Goal: Information Seeking & Learning: Find specific fact

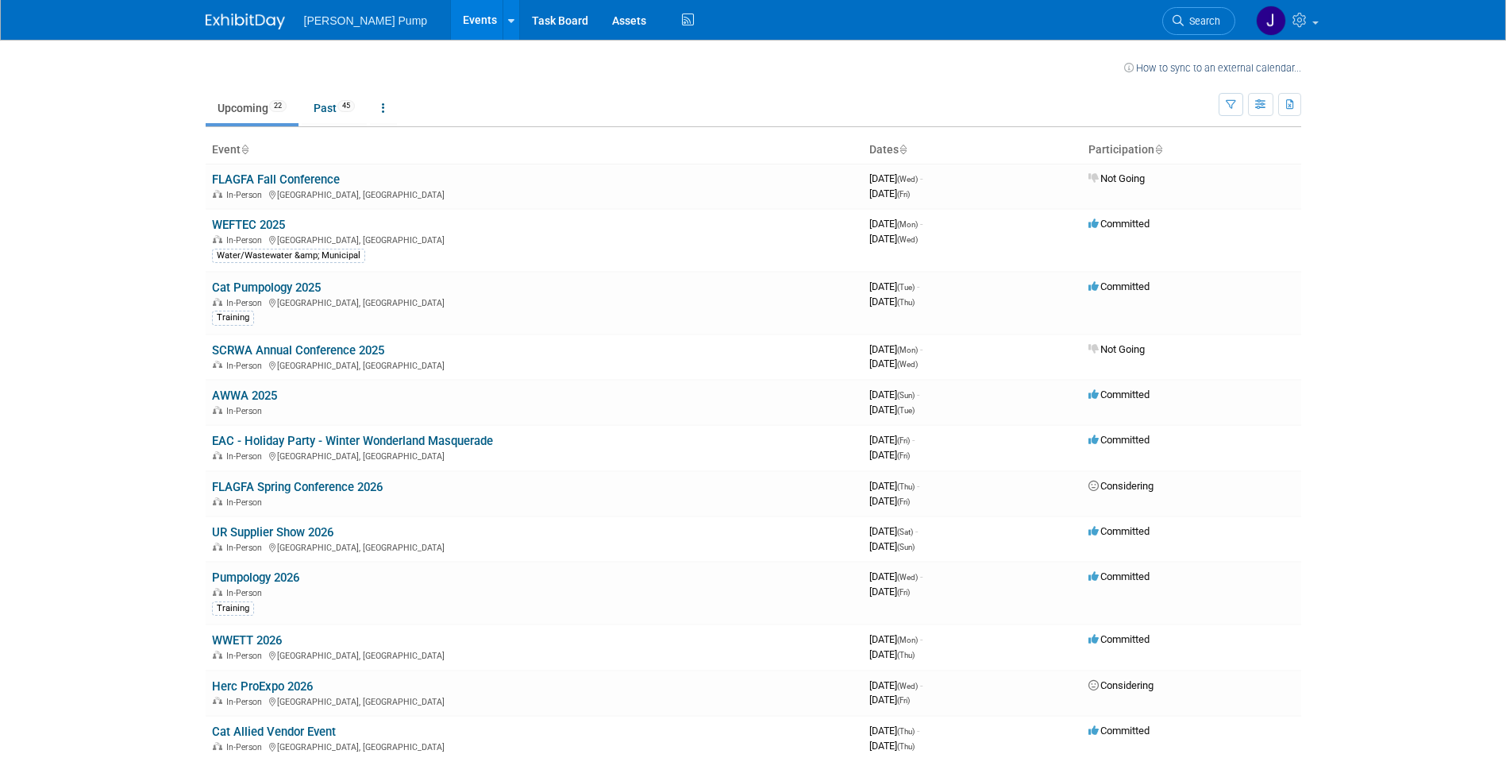
click at [253, 226] on link "WEFTEC 2025" at bounding box center [248, 225] width 73 height 14
click at [273, 225] on link "WEFTEC 2025" at bounding box center [248, 225] width 73 height 14
click at [253, 219] on link "WEFTEC 2025" at bounding box center [248, 225] width 73 height 14
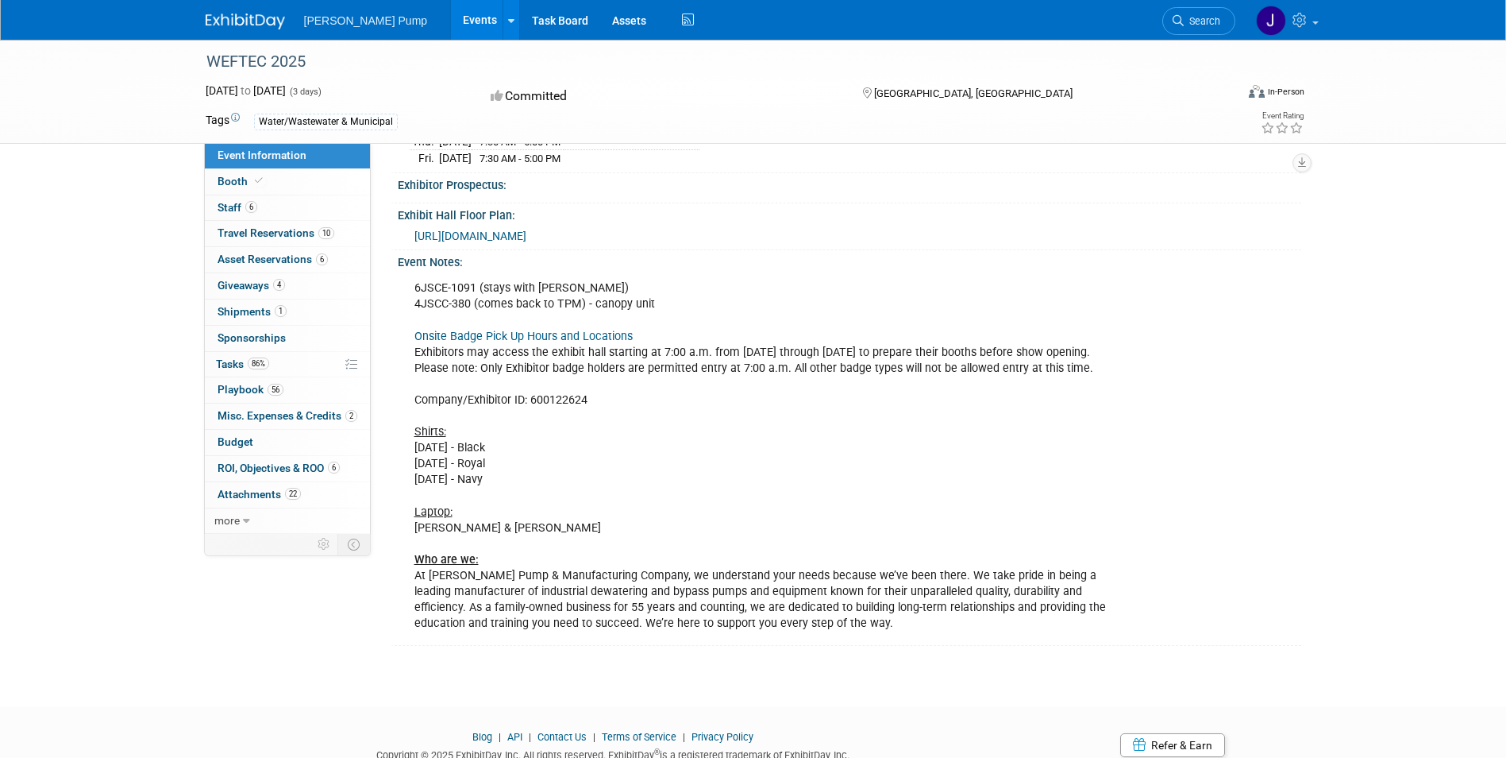
scroll to position [329, 0]
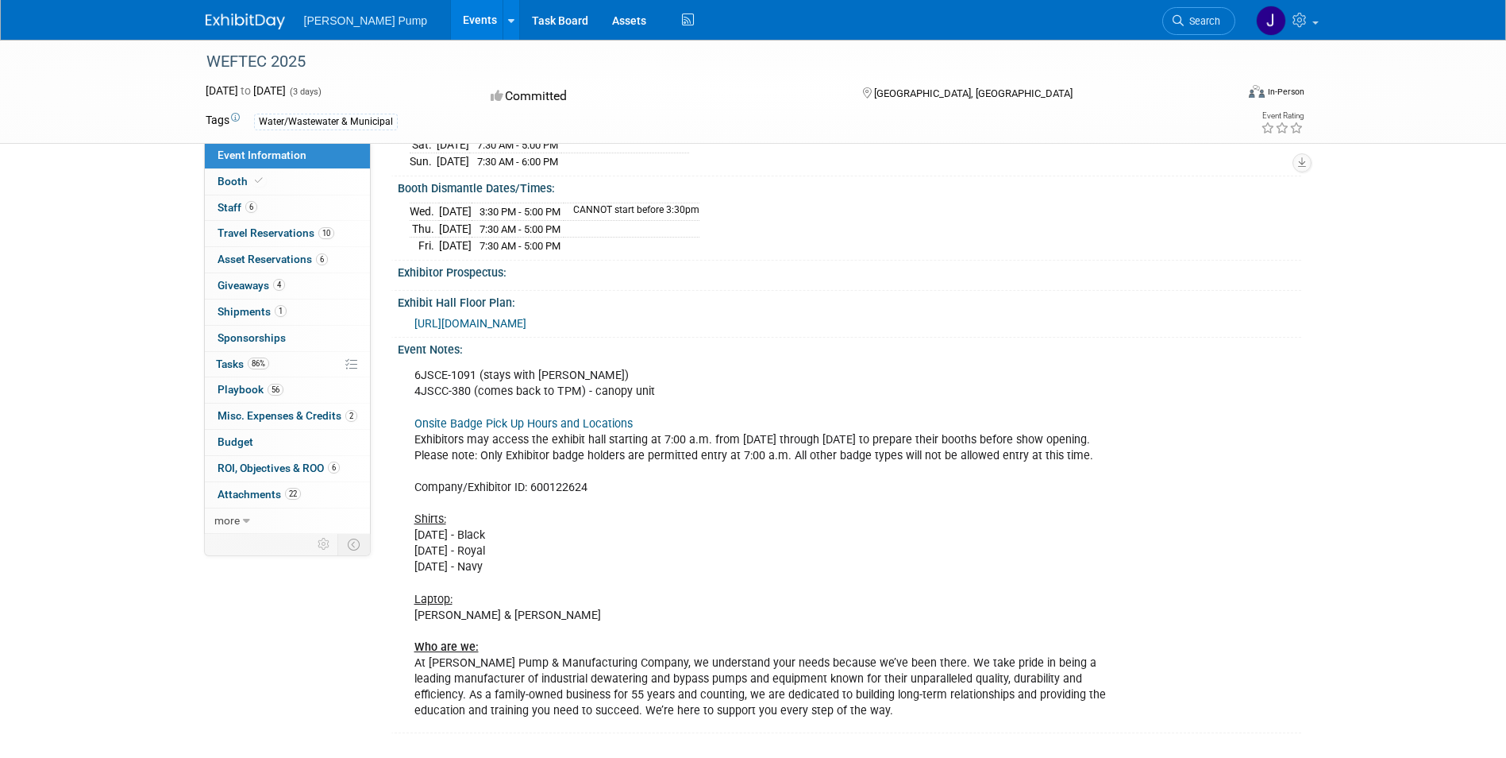
click at [526, 317] on span "[URL][DOMAIN_NAME]" at bounding box center [470, 323] width 112 height 13
click at [235, 290] on span "Giveaways 4" at bounding box center [251, 285] width 67 height 13
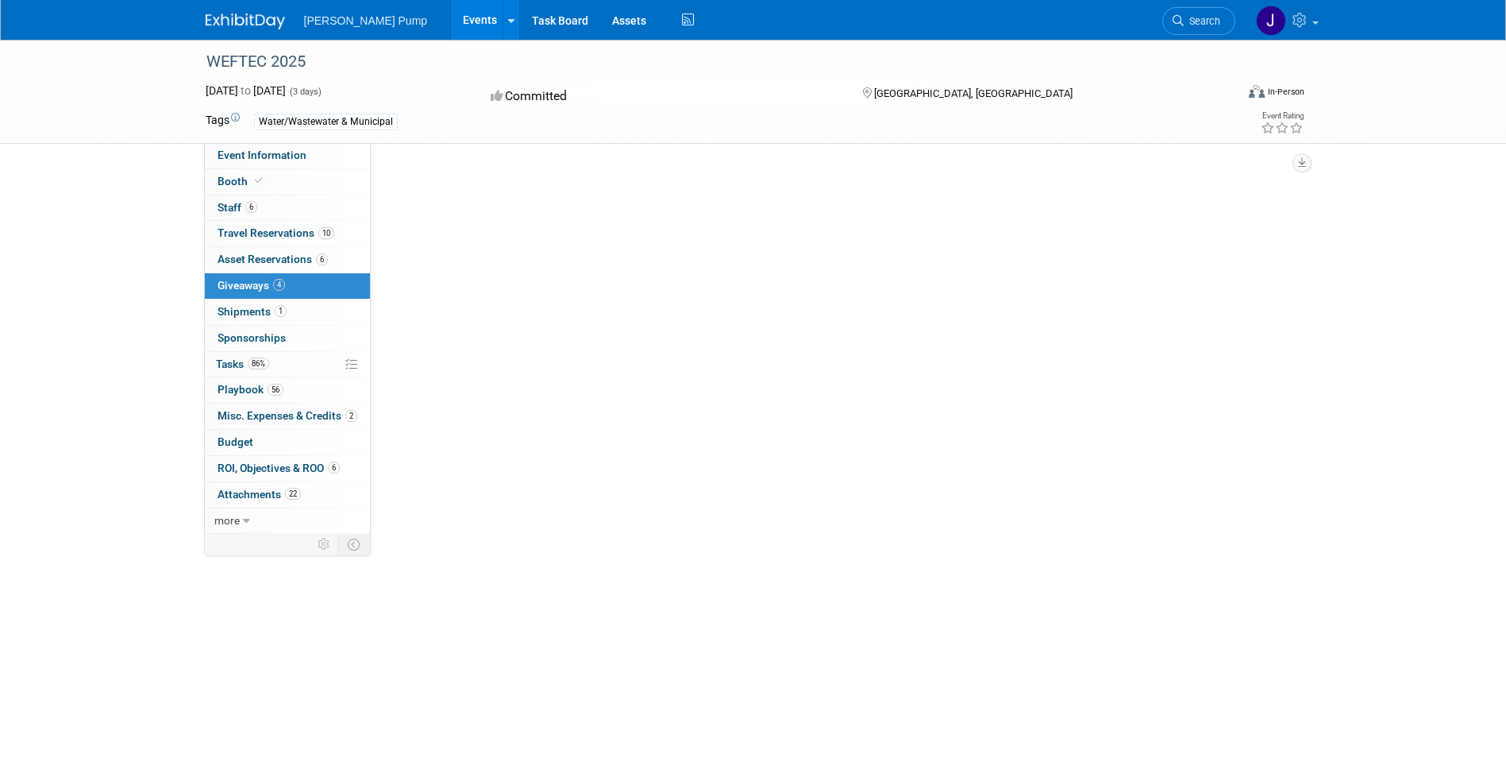
scroll to position [0, 0]
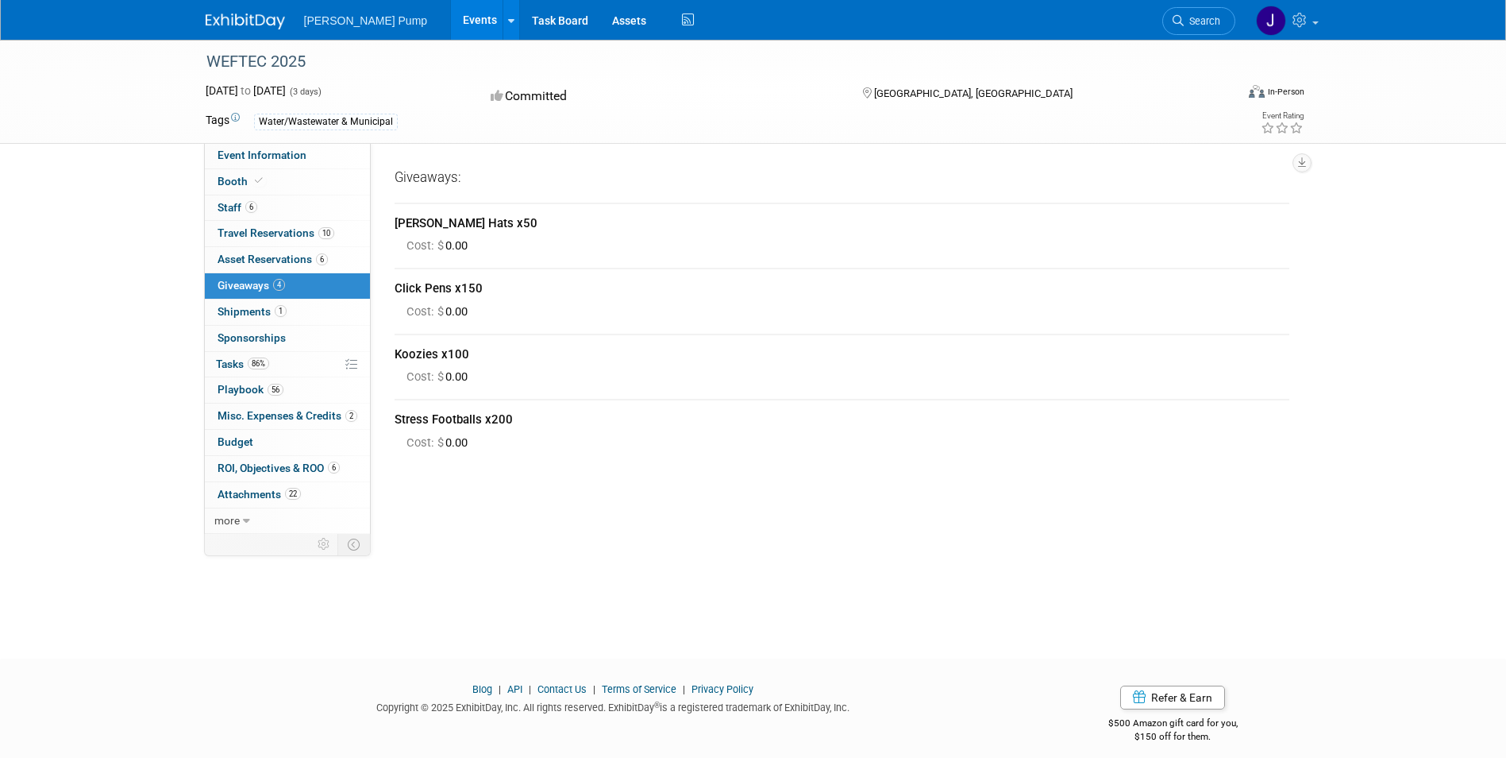
click at [237, 316] on span "Shipments 1" at bounding box center [252, 311] width 69 height 13
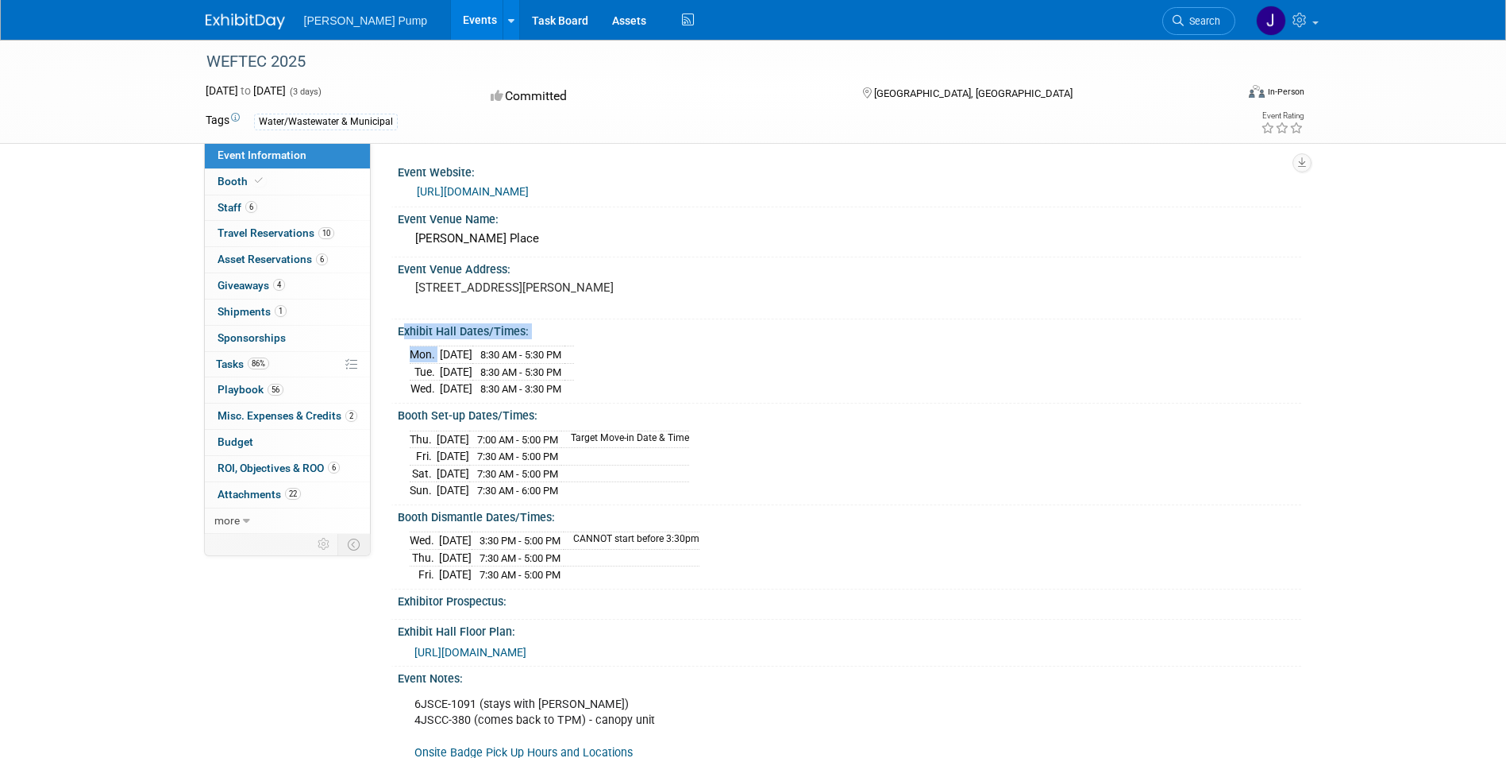
drag, startPoint x: 431, startPoint y: 343, endPoint x: 476, endPoint y: 349, distance: 45.7
click at [476, 349] on div "Exhibit Hall Dates/Times: [DATE] 8:30 AM - 5:30 PM [DATE] 8:30 AM - 5:30 PM [DA…" at bounding box center [846, 361] width 911 height 84
drag, startPoint x: 476, startPoint y: 349, endPoint x: 670, endPoint y: 303, distance: 199.3
click at [670, 295] on pre "[STREET_ADDRESS][PERSON_NAME]" at bounding box center [585, 287] width 341 height 14
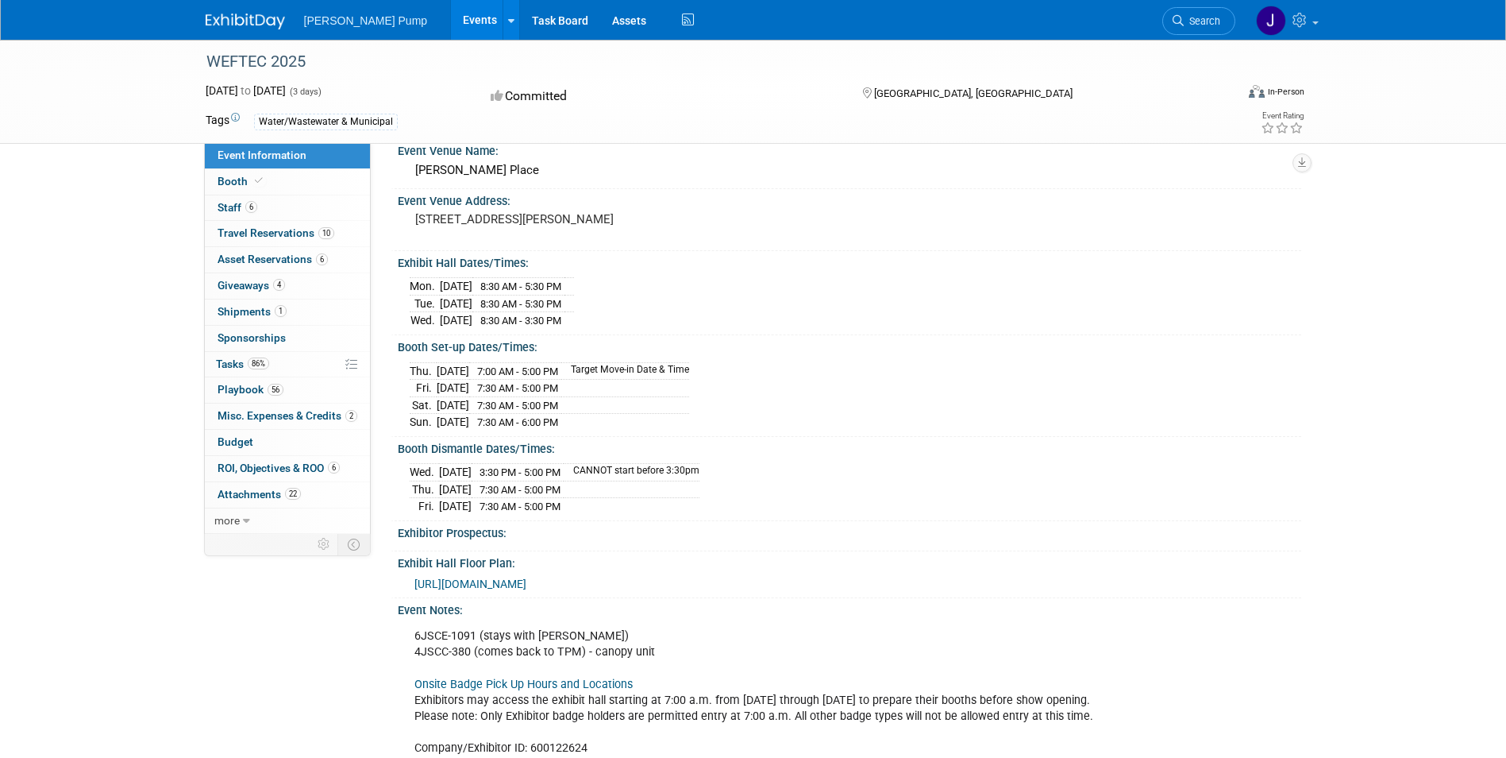
scroll to position [159, 0]
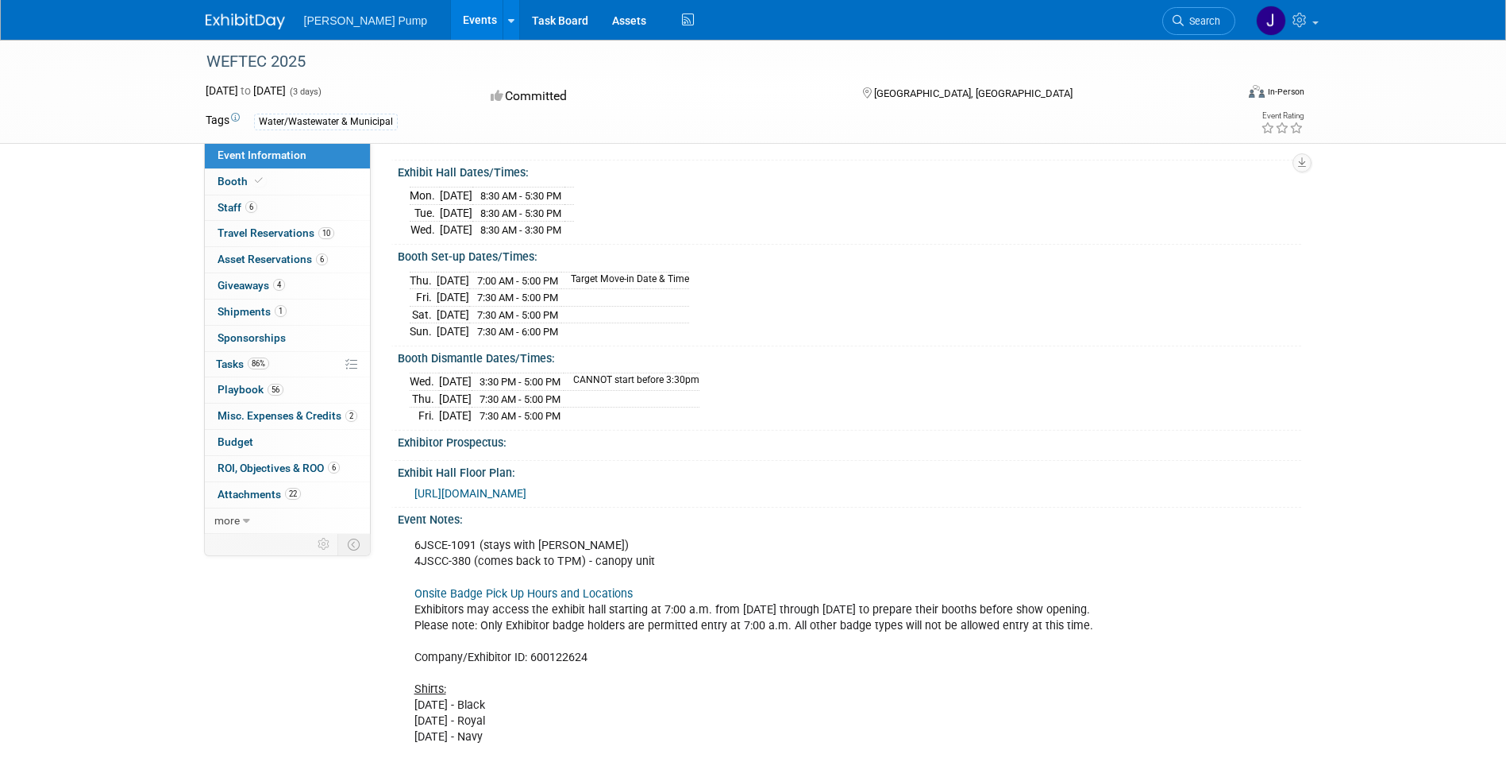
click at [526, 490] on span "[URL][DOMAIN_NAME]" at bounding box center [470, 493] width 112 height 13
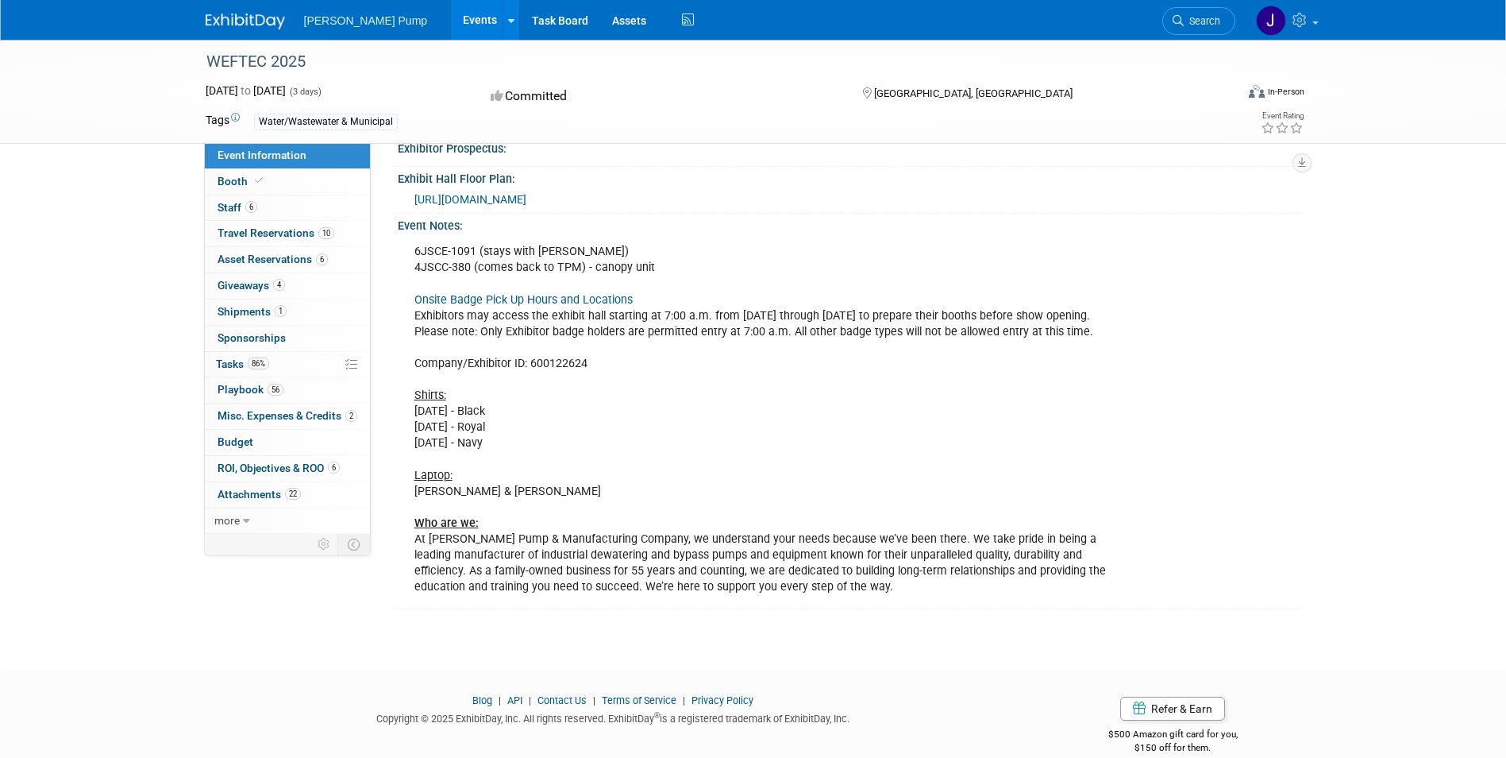
scroll to position [476, 0]
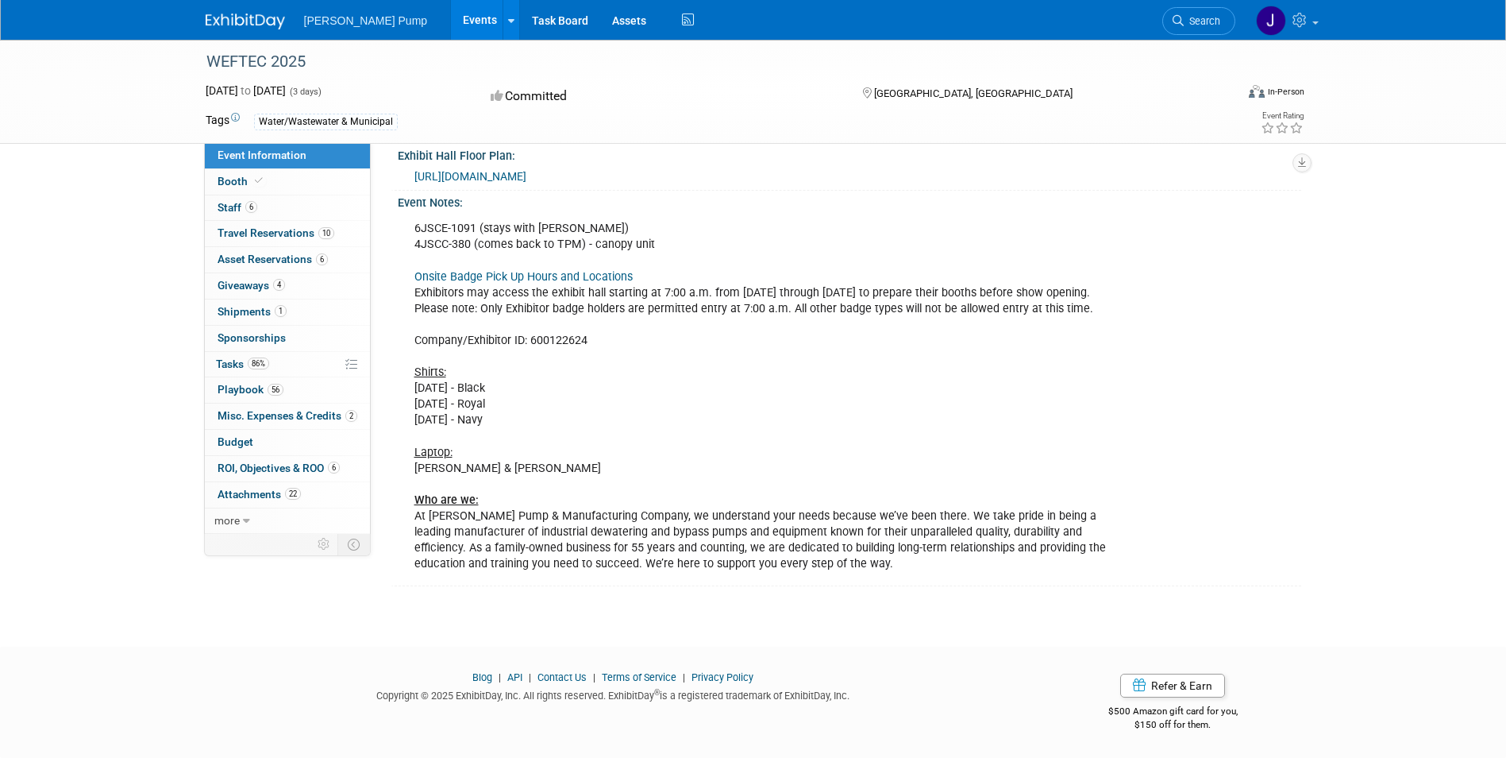
click at [526, 170] on span "[URL][DOMAIN_NAME]" at bounding box center [470, 176] width 112 height 13
click at [245, 315] on span "Shipments 1" at bounding box center [252, 311] width 69 height 13
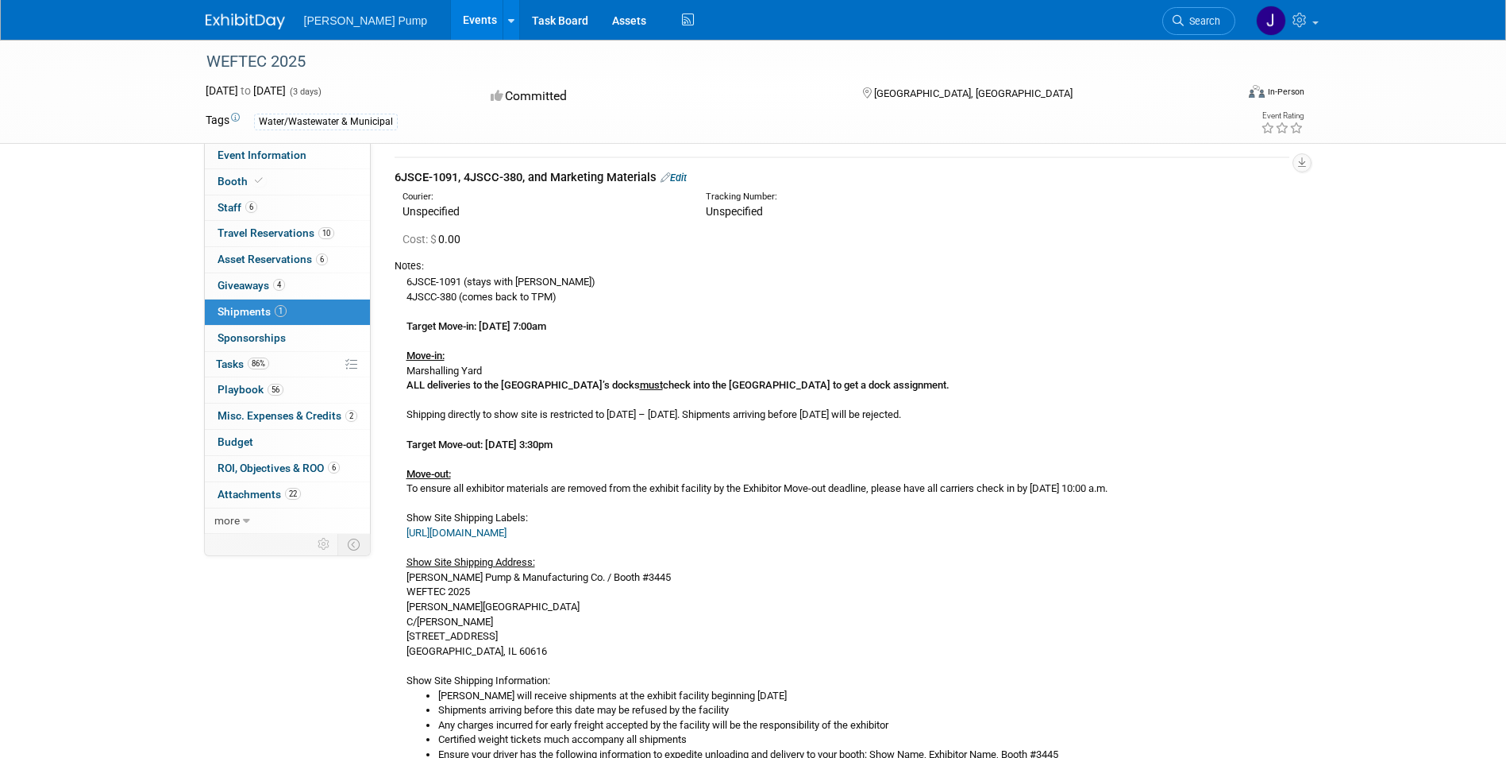
scroll to position [79, 0]
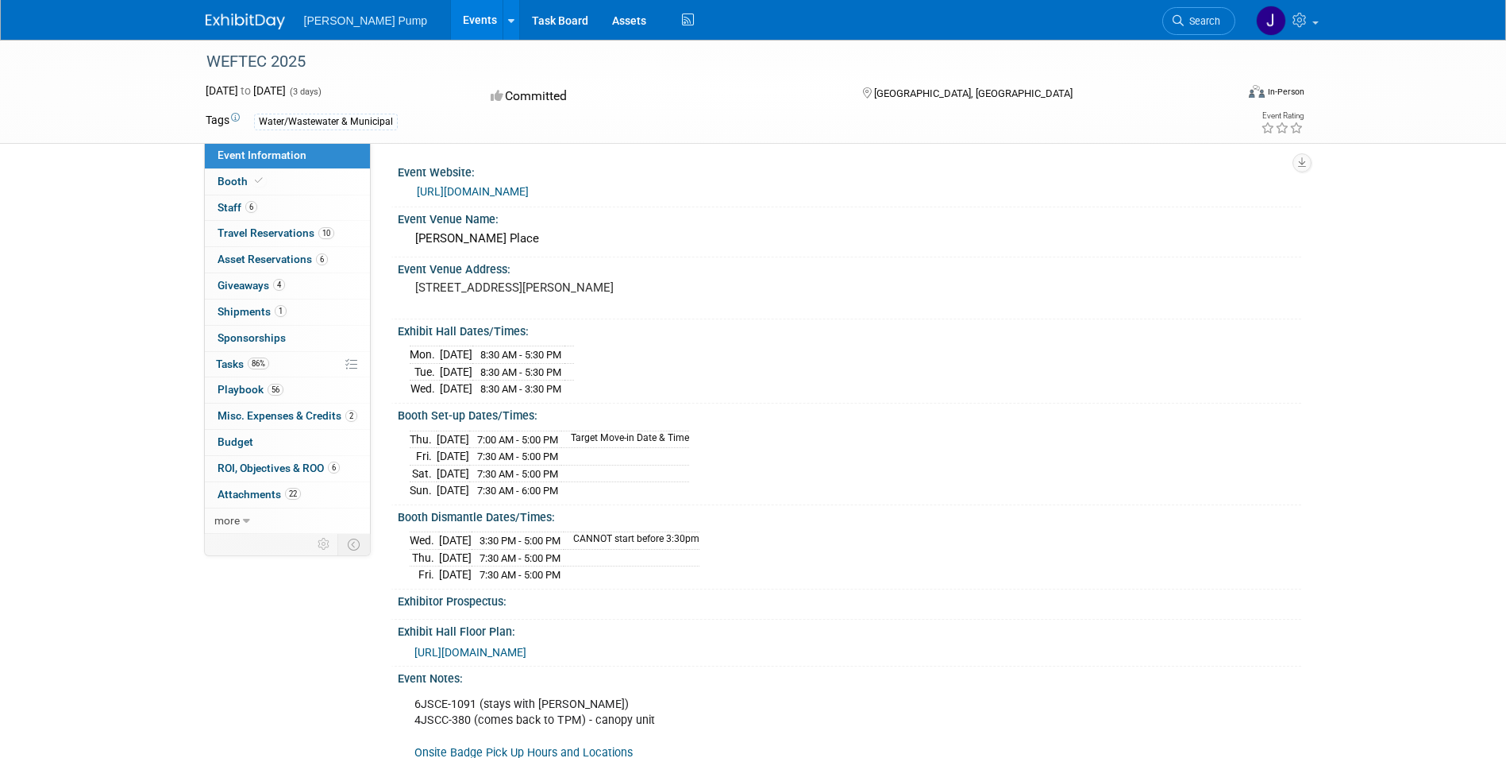
click at [236, 305] on span "Shipments 1" at bounding box center [252, 311] width 69 height 13
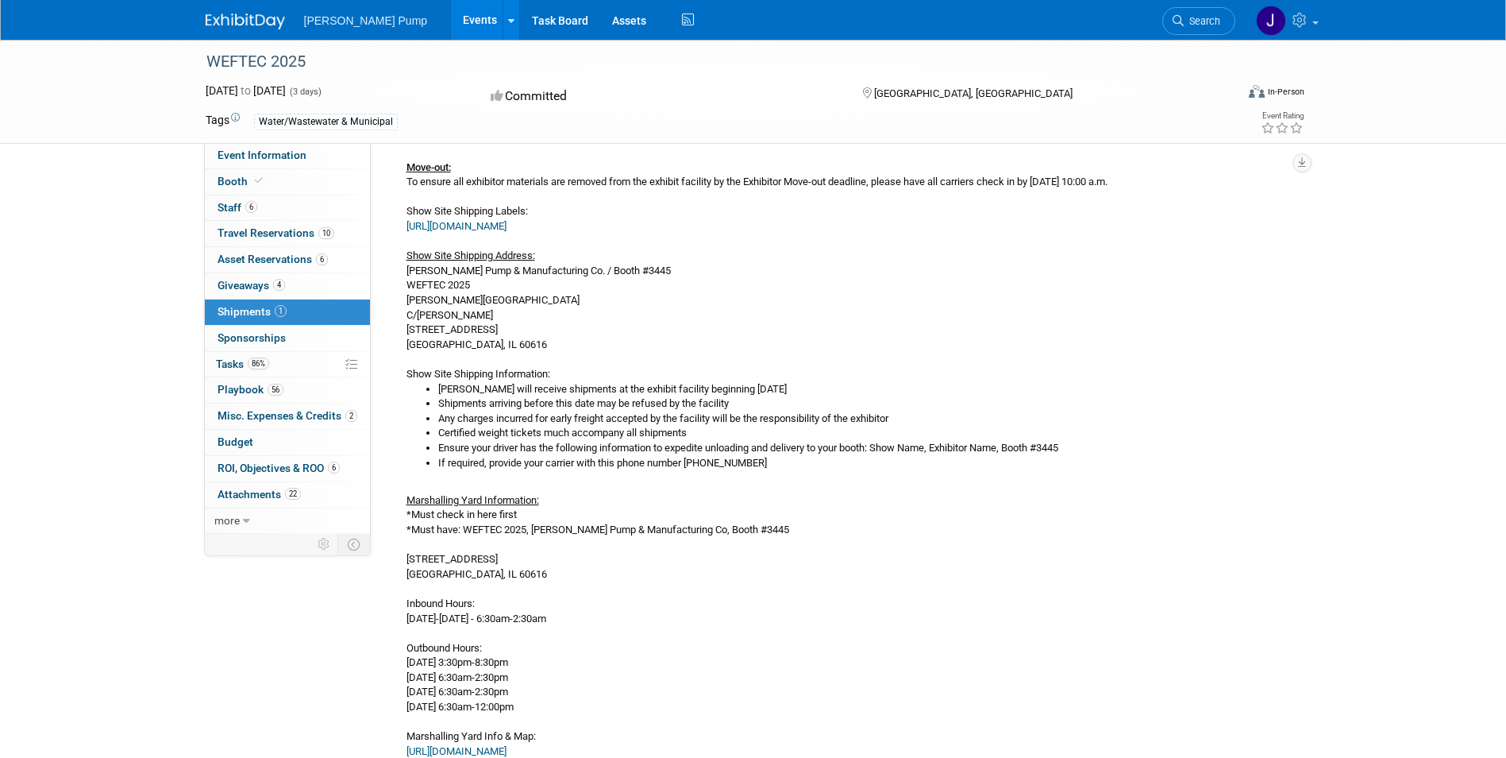
scroll to position [397, 0]
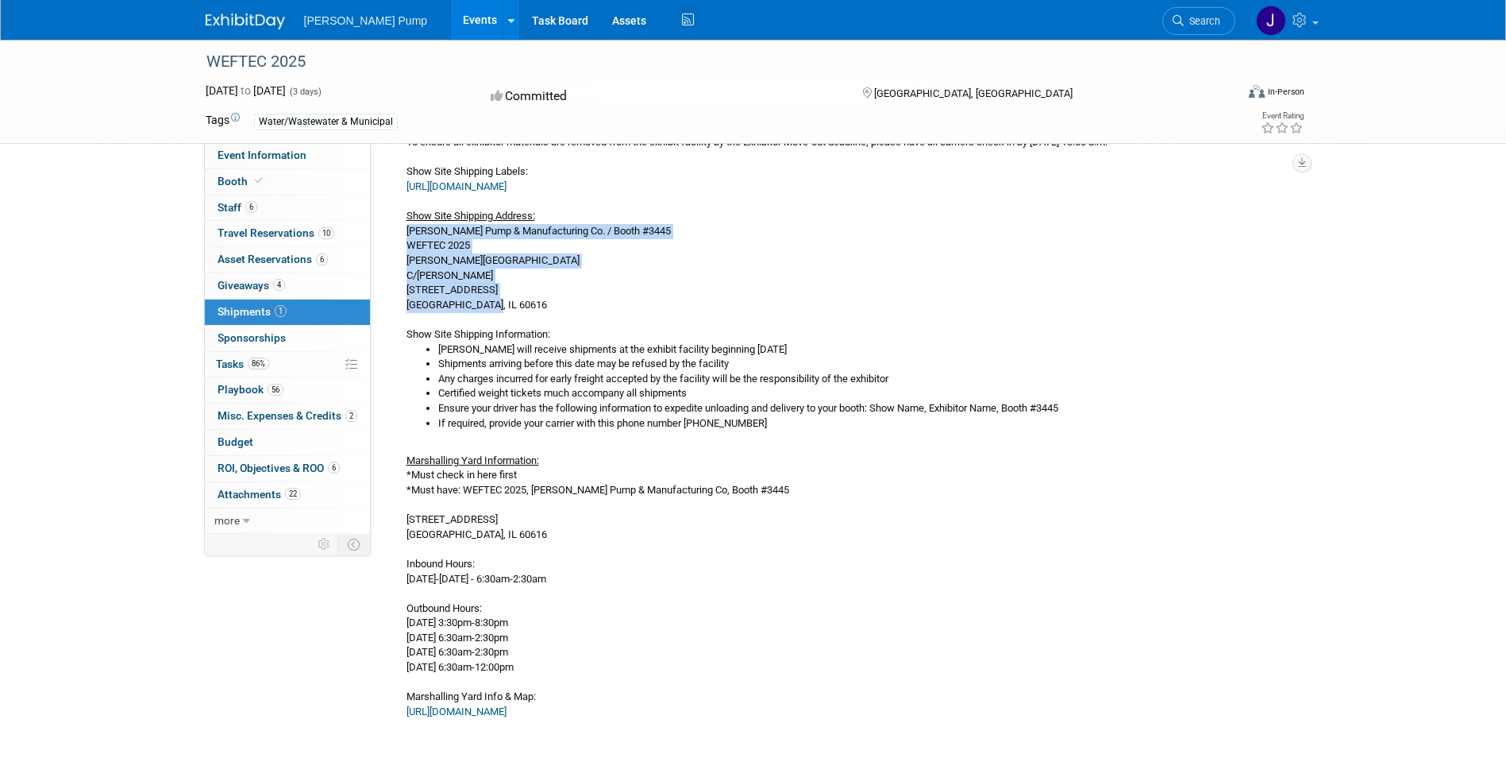
drag, startPoint x: 407, startPoint y: 259, endPoint x: 491, endPoint y: 333, distance: 111.4
click at [491, 333] on div "6JSCE-1091 (stays with [PERSON_NAME]) 4JSCC-380 (comes back to TPM) Target Move…" at bounding box center [842, 323] width 895 height 792
drag, startPoint x: 491, startPoint y: 333, endPoint x: 447, endPoint y: 290, distance: 61.2
copy div "[PERSON_NAME] Pump & Manufacturing Co. / Booth #3445 WEFTEC 2025 [PERSON_NAME][…"
click at [558, 336] on div "6JSCE-1091 (stays with Mark) 4JSCC-380 (comes back to TPM) Target Move-in: Thur…" at bounding box center [842, 323] width 895 height 792
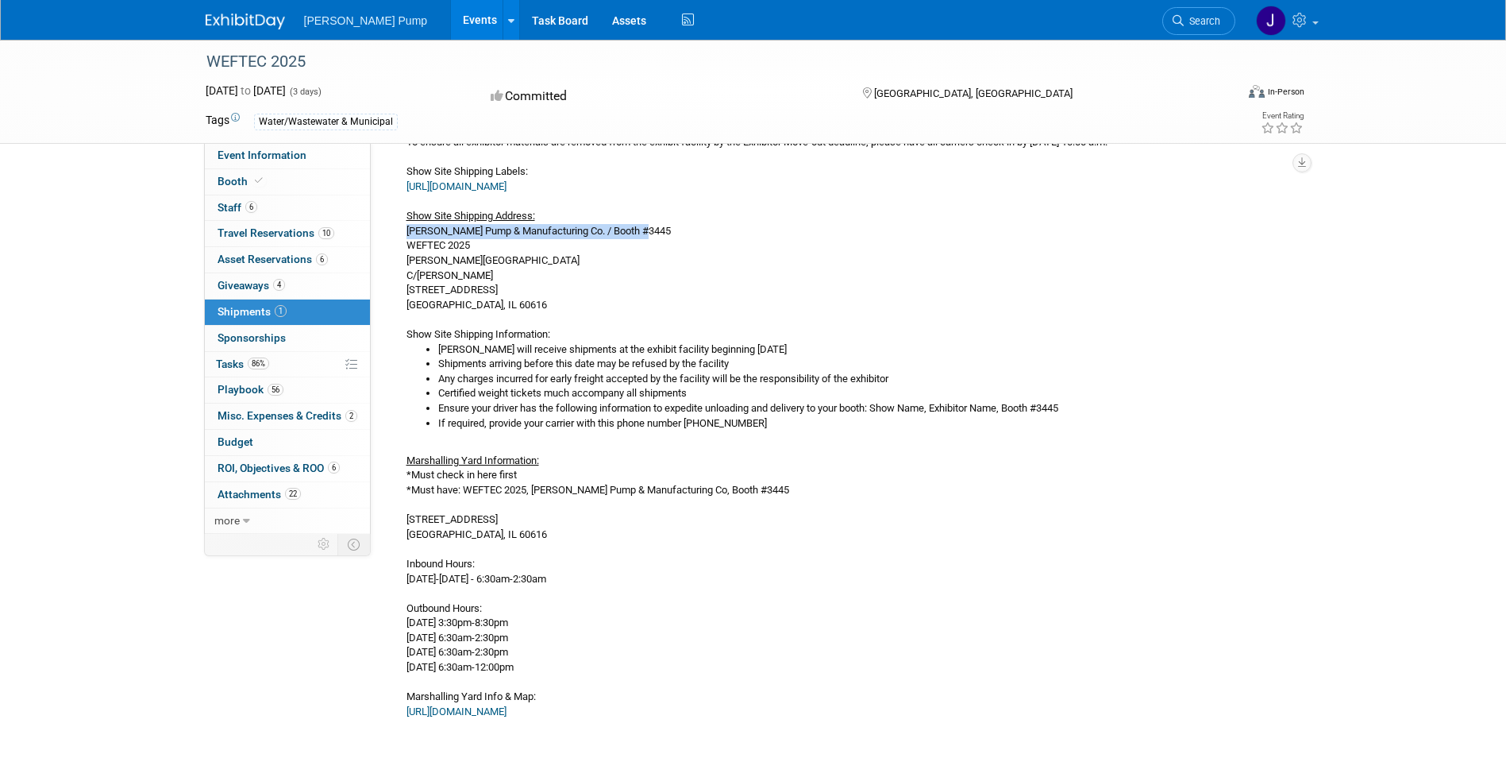
drag, startPoint x: 407, startPoint y: 258, endPoint x: 657, endPoint y: 258, distance: 249.3
click at [657, 258] on div "6JSCE-1091 (stays with Mark) 4JSCC-380 (comes back to TPM) Target Move-in: Thur…" at bounding box center [842, 323] width 895 height 792
drag, startPoint x: 657, startPoint y: 258, endPoint x: 643, endPoint y: 261, distance: 13.9
copy div "[PERSON_NAME] Pump & Manufacturing Co. / Booth #3445"
drag, startPoint x: 469, startPoint y: 275, endPoint x: 407, endPoint y: 274, distance: 61.9
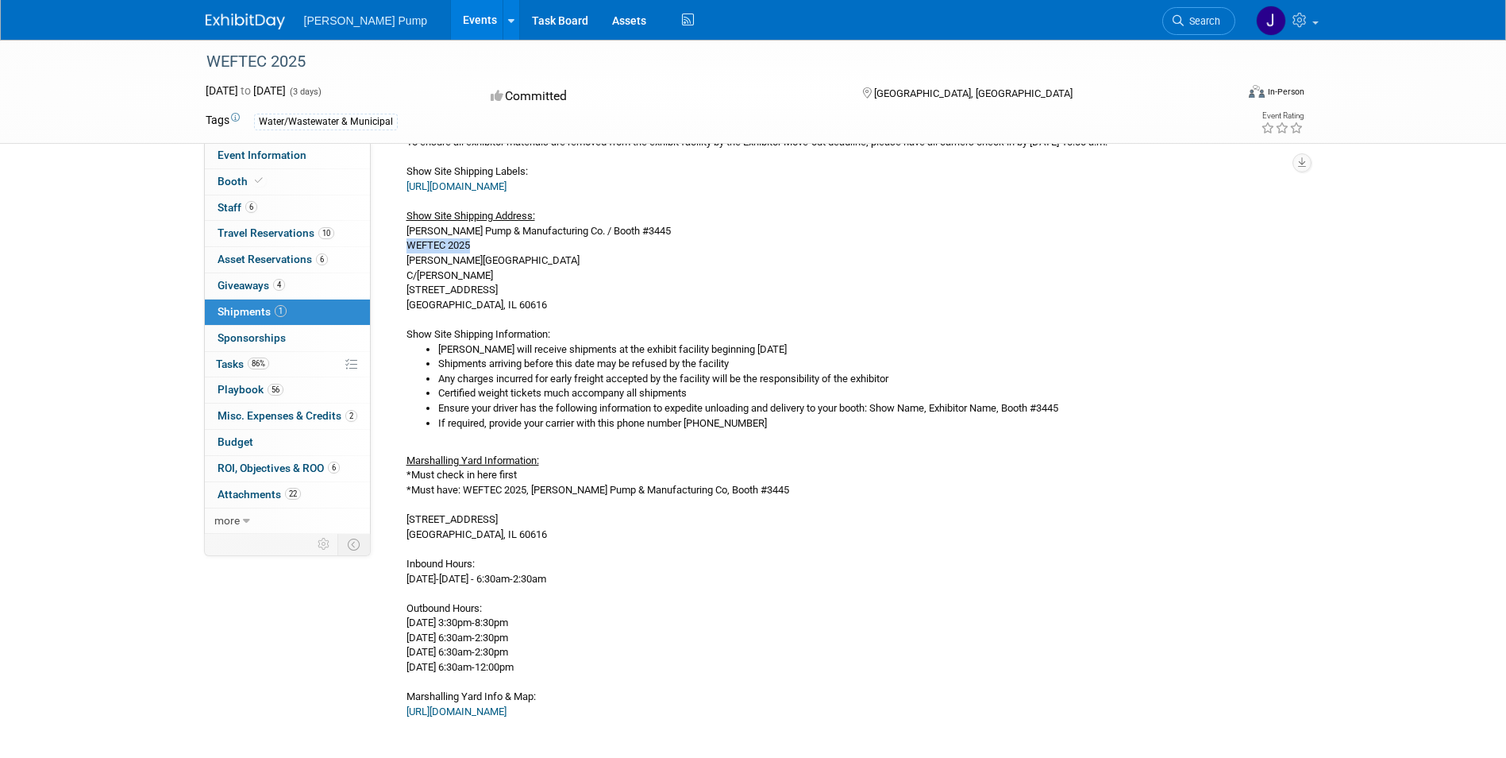
click at [407, 274] on div "6JSCE-1091 (stays with Mark) 4JSCC-380 (comes back to TPM) Target Move-in: Thur…" at bounding box center [842, 323] width 895 height 792
copy div "WEFTEC 2025"
drag, startPoint x: 485, startPoint y: 291, endPoint x: 409, endPoint y: 290, distance: 76.2
click at [409, 290] on div "6JSCE-1091 (stays with Mark) 4JSCC-380 (comes back to TPM) Target Move-in: Thur…" at bounding box center [842, 323] width 895 height 792
copy div "[PERSON_NAME] Place"
